Goal: Information Seeking & Learning: Learn about a topic

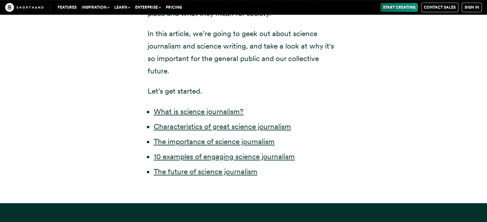
scroll to position [344, 0]
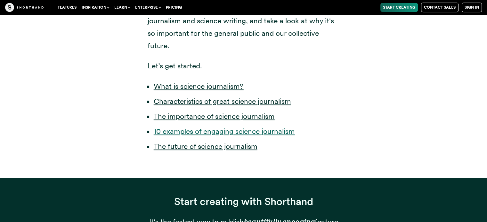
click at [224, 131] on link "10 examples of engaging science journalism" at bounding box center [224, 131] width 141 height 9
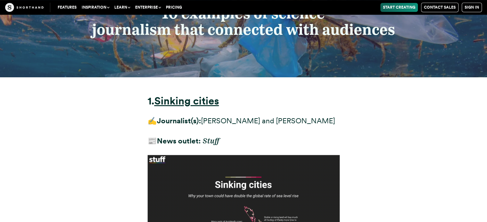
scroll to position [2871, 0]
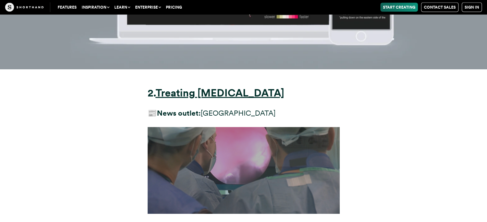
drag, startPoint x: 488, startPoint y: 60, endPoint x: 491, endPoint y: 72, distance: 12.8
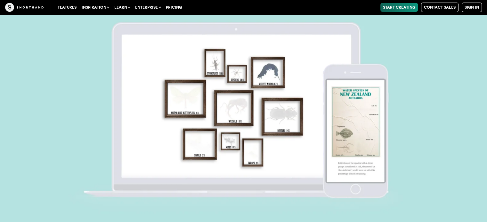
scroll to position [7326, 0]
